Goal: Task Accomplishment & Management: Manage account settings

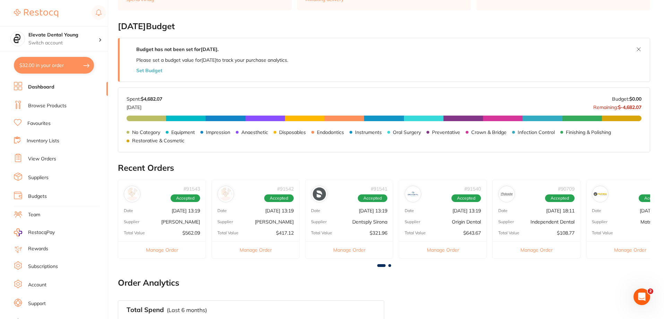
scroll to position [104, 0]
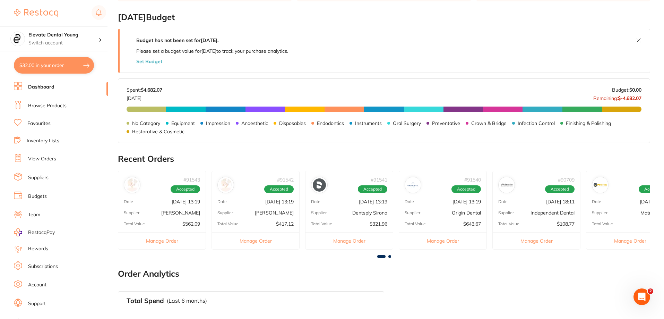
click at [452, 201] on p "[DATE] 13:19" at bounding box center [466, 202] width 28 height 6
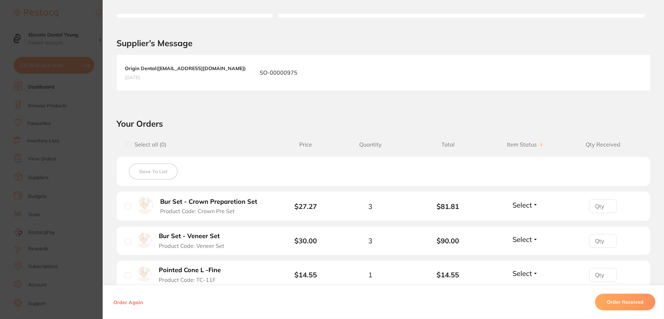
scroll to position [208, 0]
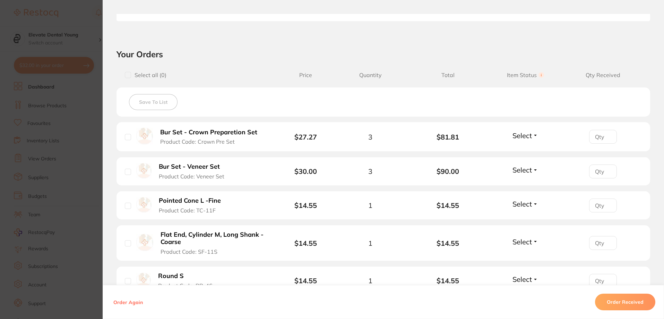
click at [128, 137] on input "checkbox" at bounding box center [128, 137] width 6 height 6
checkbox input "true"
click at [512, 130] on li "Bur Set - Crown Preparetion Set Product Code: Crown Pre Set $27.27 3 $81.81 Sel…" at bounding box center [383, 136] width 534 height 29
click at [520, 135] on span "Select" at bounding box center [521, 135] width 19 height 9
click at [518, 129] on span "Received" at bounding box center [526, 129] width 18 height 0
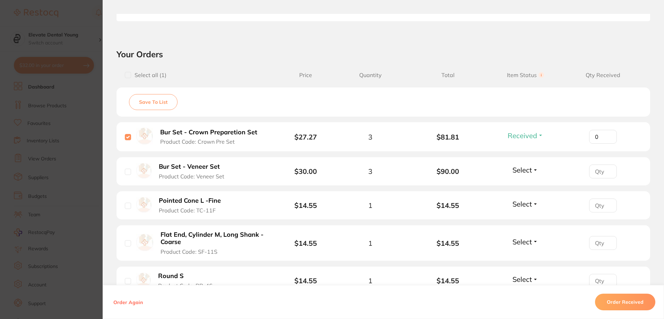
click at [605, 140] on input "0" at bounding box center [603, 137] width 28 height 14
click at [606, 135] on input "1" at bounding box center [603, 137] width 28 height 14
click at [606, 135] on input "2" at bounding box center [603, 137] width 28 height 14
type input "3"
click at [606, 135] on input "3" at bounding box center [603, 137] width 28 height 14
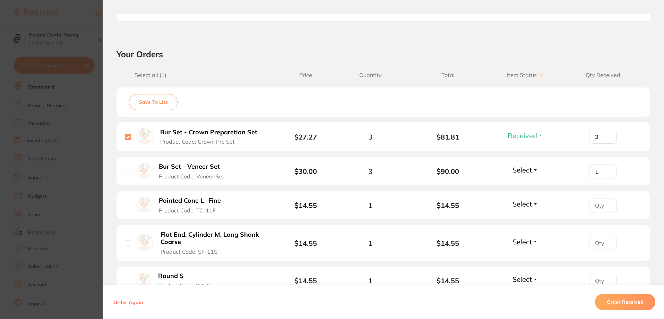
click at [605, 171] on input "1" at bounding box center [603, 171] width 28 height 14
click at [606, 169] on input "2" at bounding box center [603, 171] width 28 height 14
type input "3"
click at [606, 169] on input "3" at bounding box center [603, 171] width 28 height 14
click at [512, 167] on span "Select" at bounding box center [521, 169] width 19 height 9
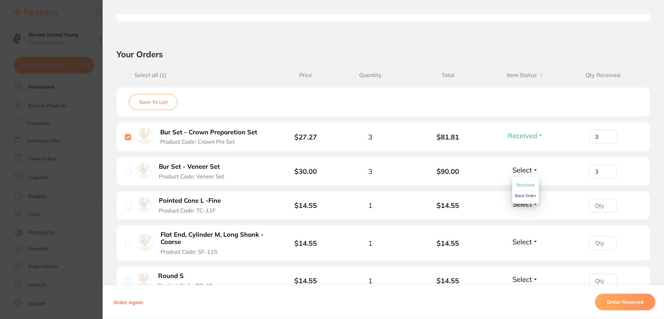
click at [521, 184] on span "Received" at bounding box center [526, 184] width 18 height 5
click at [602, 208] on input "number" at bounding box center [603, 205] width 28 height 14
type input "1"
click at [606, 204] on input "1" at bounding box center [603, 205] width 28 height 14
click at [125, 174] on input "checkbox" at bounding box center [128, 171] width 6 height 6
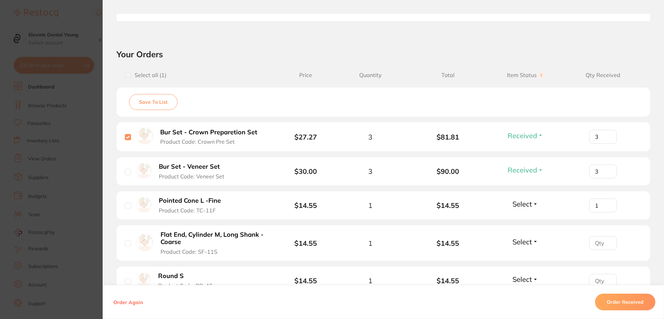
checkbox input "true"
click at [129, 203] on input "checkbox" at bounding box center [128, 205] width 6 height 6
checkbox input "true"
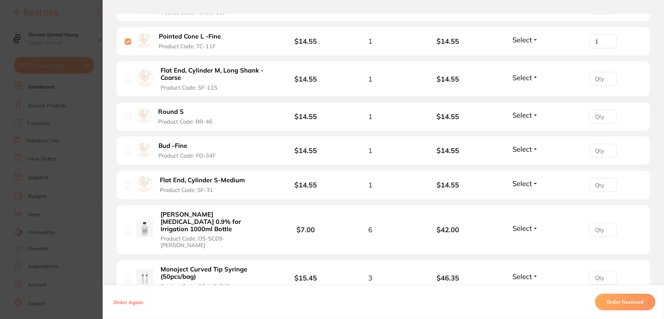
scroll to position [381, 0]
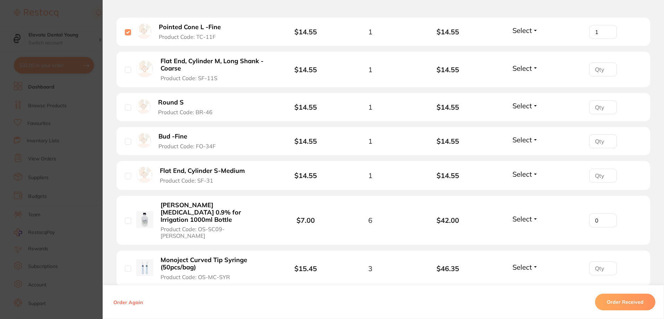
click at [604, 214] on input "0" at bounding box center [603, 220] width 28 height 14
click at [606, 213] on input "1" at bounding box center [603, 220] width 28 height 14
click at [606, 213] on input "2" at bounding box center [603, 220] width 28 height 14
click at [606, 213] on input "3" at bounding box center [603, 220] width 28 height 14
click at [607, 213] on input "4" at bounding box center [603, 220] width 28 height 14
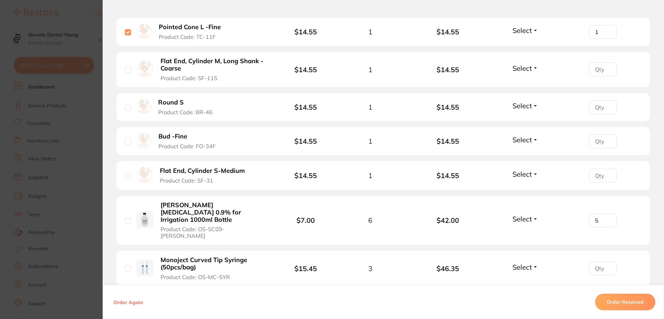
click at [607, 213] on input "5" at bounding box center [603, 220] width 28 height 14
type input "6"
click at [606, 213] on input "6" at bounding box center [603, 220] width 28 height 14
click at [523, 214] on span "Select" at bounding box center [521, 218] width 19 height 9
click at [521, 231] on span "Received" at bounding box center [526, 233] width 18 height 5
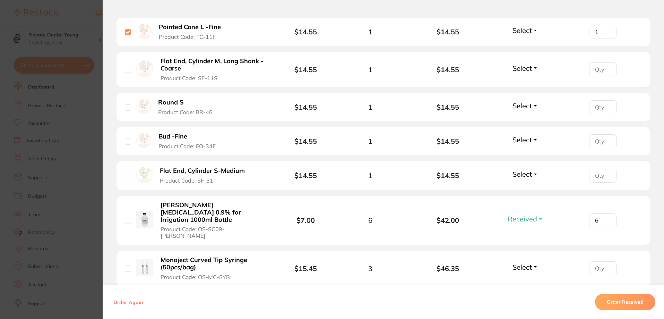
click at [126, 265] on input "checkbox" at bounding box center [128, 268] width 6 height 6
checkbox input "true"
click at [608, 261] on input "0" at bounding box center [603, 268] width 28 height 14
click at [607, 261] on input "1" at bounding box center [603, 268] width 28 height 14
click at [606, 261] on input "2" at bounding box center [603, 268] width 28 height 14
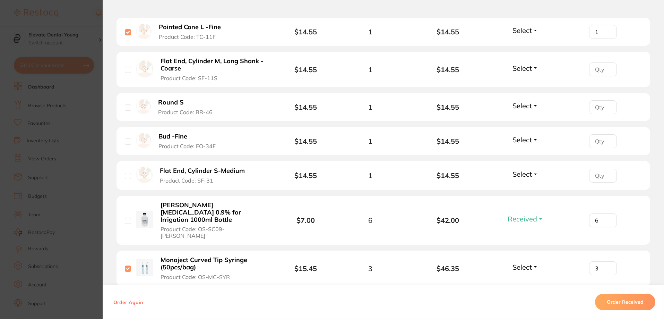
type input "3"
click at [606, 261] on input "3" at bounding box center [603, 268] width 28 height 14
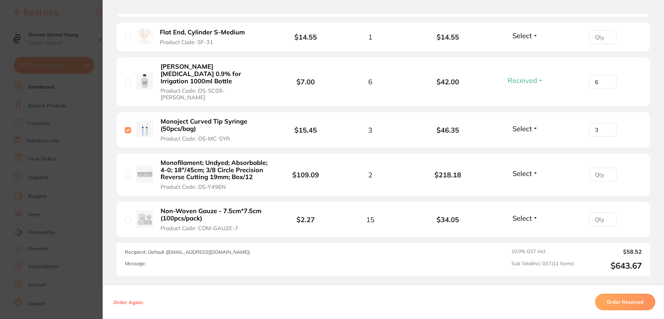
scroll to position [520, 0]
click at [602, 212] on input "number" at bounding box center [603, 219] width 28 height 14
type input "15"
click at [521, 213] on span "Select" at bounding box center [521, 217] width 19 height 9
click at [524, 230] on span "Received" at bounding box center [526, 232] width 18 height 5
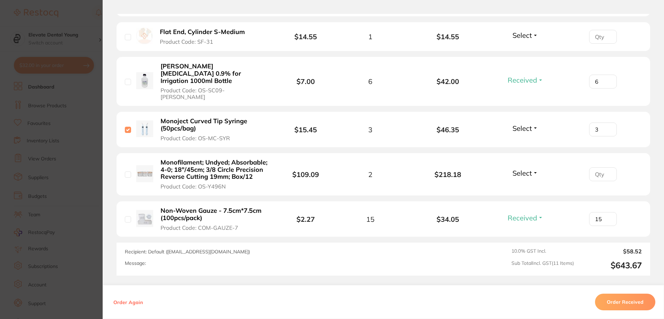
click at [125, 171] on input "checkbox" at bounding box center [128, 174] width 6 height 6
checkbox input "true"
click at [606, 167] on input "1" at bounding box center [603, 174] width 28 height 14
type input "2"
click at [607, 167] on input "2" at bounding box center [603, 174] width 28 height 14
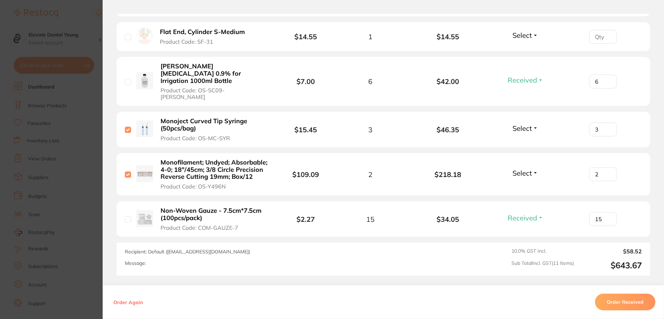
click at [531, 168] on button "Select" at bounding box center [525, 172] width 30 height 9
click at [525, 185] on span "Received" at bounding box center [526, 187] width 18 height 5
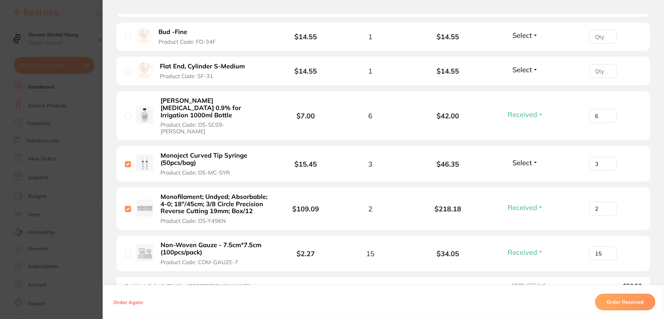
scroll to position [485, 0]
click at [527, 158] on span "Select" at bounding box center [521, 162] width 19 height 9
click at [518, 175] on span "Received" at bounding box center [526, 177] width 18 height 5
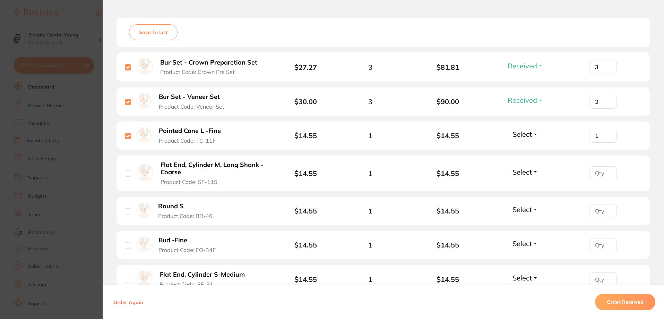
scroll to position [277, 0]
click at [125, 173] on input "checkbox" at bounding box center [128, 174] width 6 height 6
checkbox input "true"
click at [548, 172] on li "Flat End, Cylinder M, Long Shank -Coarse Product Code: SF-11S $14.55 1 $14.55 S…" at bounding box center [383, 174] width 534 height 36
click at [524, 177] on div "Select Received Back Order" at bounding box center [525, 173] width 30 height 11
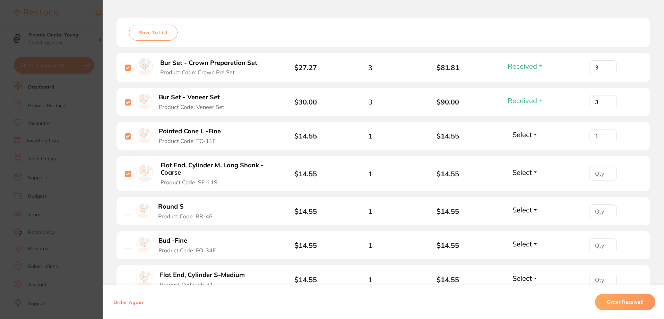
click at [522, 173] on span "Select" at bounding box center [521, 172] width 19 height 9
click at [519, 182] on button "Received" at bounding box center [526, 187] width 18 height 11
click at [597, 174] on input "number" at bounding box center [603, 173] width 28 height 14
type input "1"
click at [606, 170] on input "1" at bounding box center [603, 173] width 28 height 14
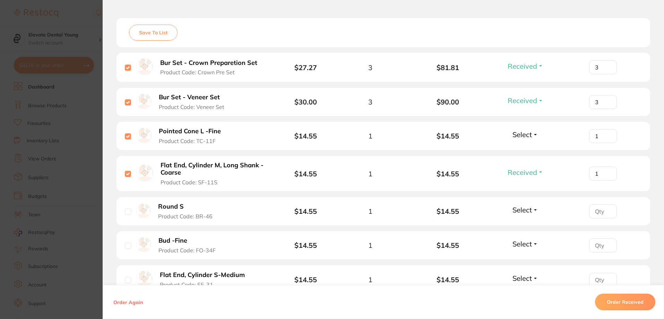
click at [125, 210] on input "checkbox" at bounding box center [128, 211] width 6 height 6
checkbox input "true"
click at [521, 209] on span "Select" at bounding box center [521, 209] width 19 height 9
click at [525, 225] on span "Received" at bounding box center [526, 224] width 18 height 5
click at [595, 210] on input "number" at bounding box center [603, 211] width 28 height 14
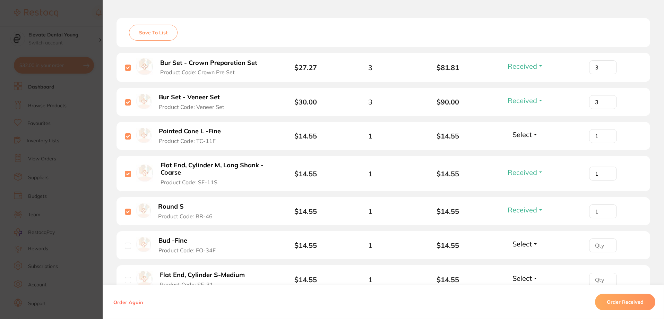
type input "1"
click at [608, 209] on input "1" at bounding box center [603, 211] width 28 height 14
click at [125, 245] on input "checkbox" at bounding box center [128, 245] width 6 height 6
checkbox input "true"
type input "1"
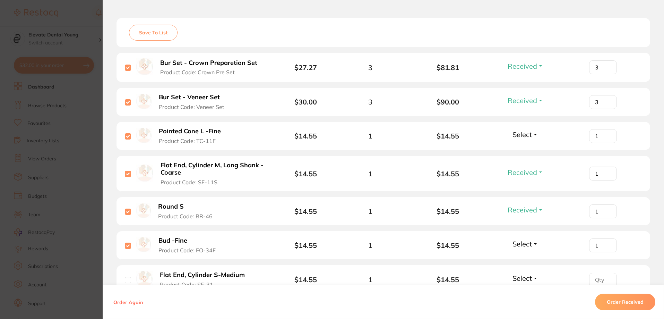
click at [606, 243] on input "1" at bounding box center [603, 245] width 28 height 14
click at [520, 243] on span "Select" at bounding box center [521, 243] width 19 height 9
click at [521, 244] on span "Select" at bounding box center [521, 243] width 19 height 9
click at [527, 260] on span "Received" at bounding box center [526, 258] width 18 height 5
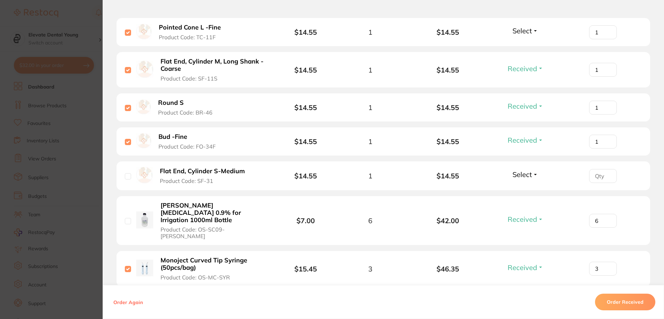
scroll to position [381, 0]
click at [524, 173] on span "Select" at bounding box center [521, 174] width 19 height 9
click at [526, 200] on span "Back Order" at bounding box center [525, 199] width 21 height 5
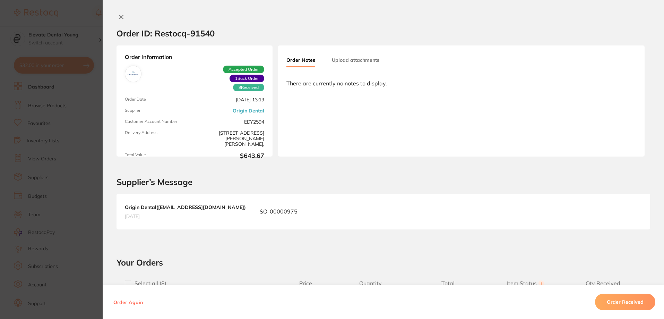
scroll to position [0, 0]
click at [121, 18] on icon at bounding box center [122, 17] width 6 height 6
